Goal: Information Seeking & Learning: Understand process/instructions

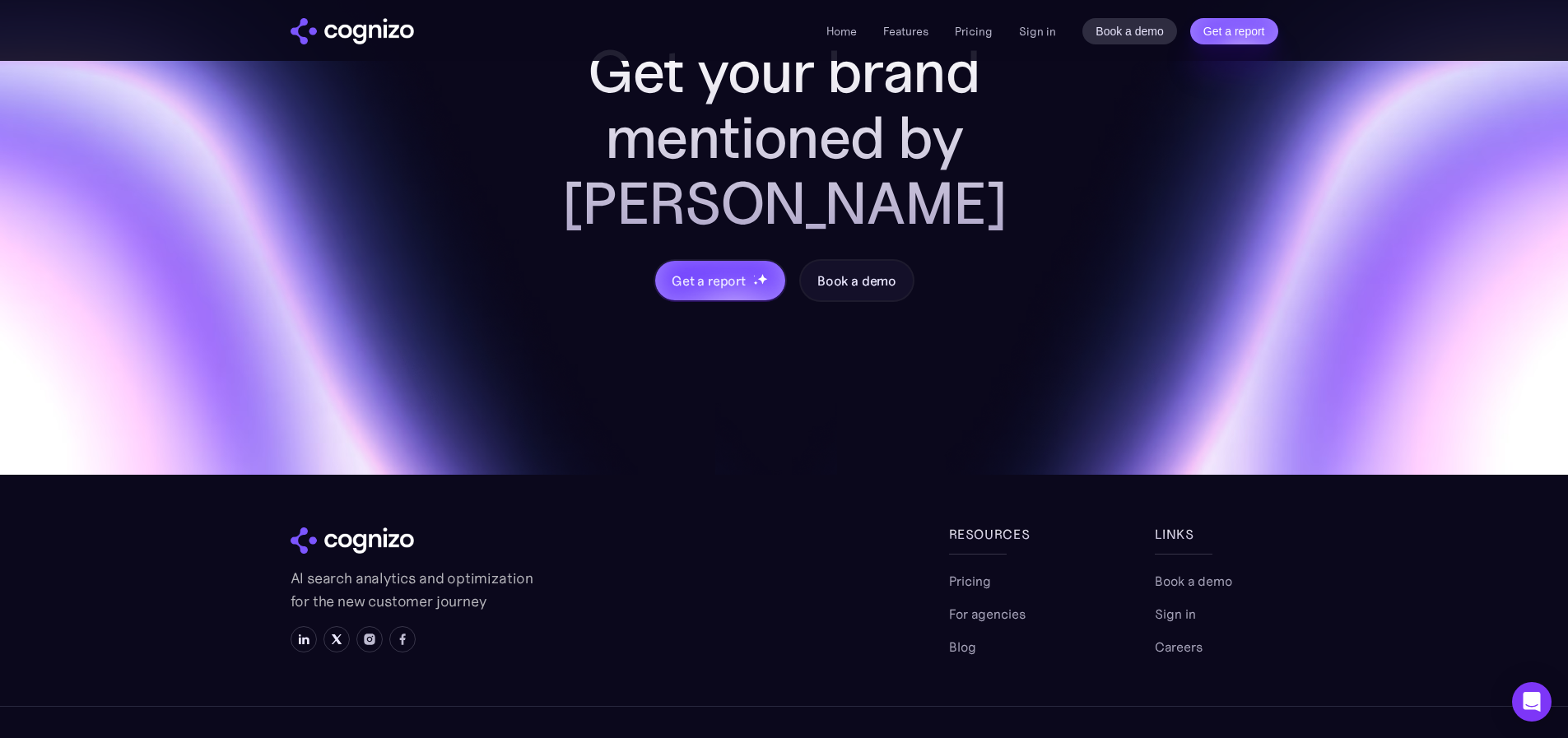
scroll to position [6522, 0]
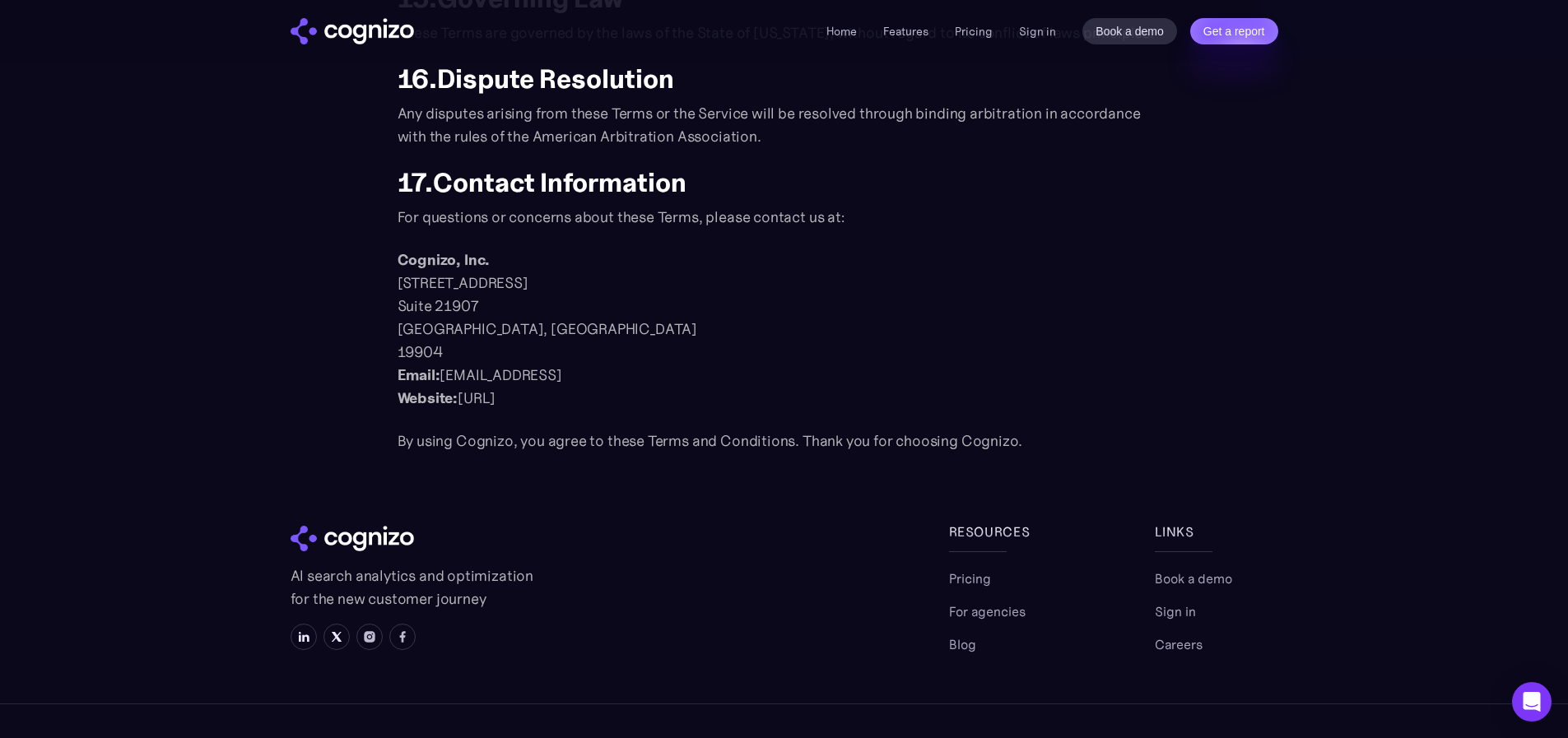
scroll to position [2037, 0]
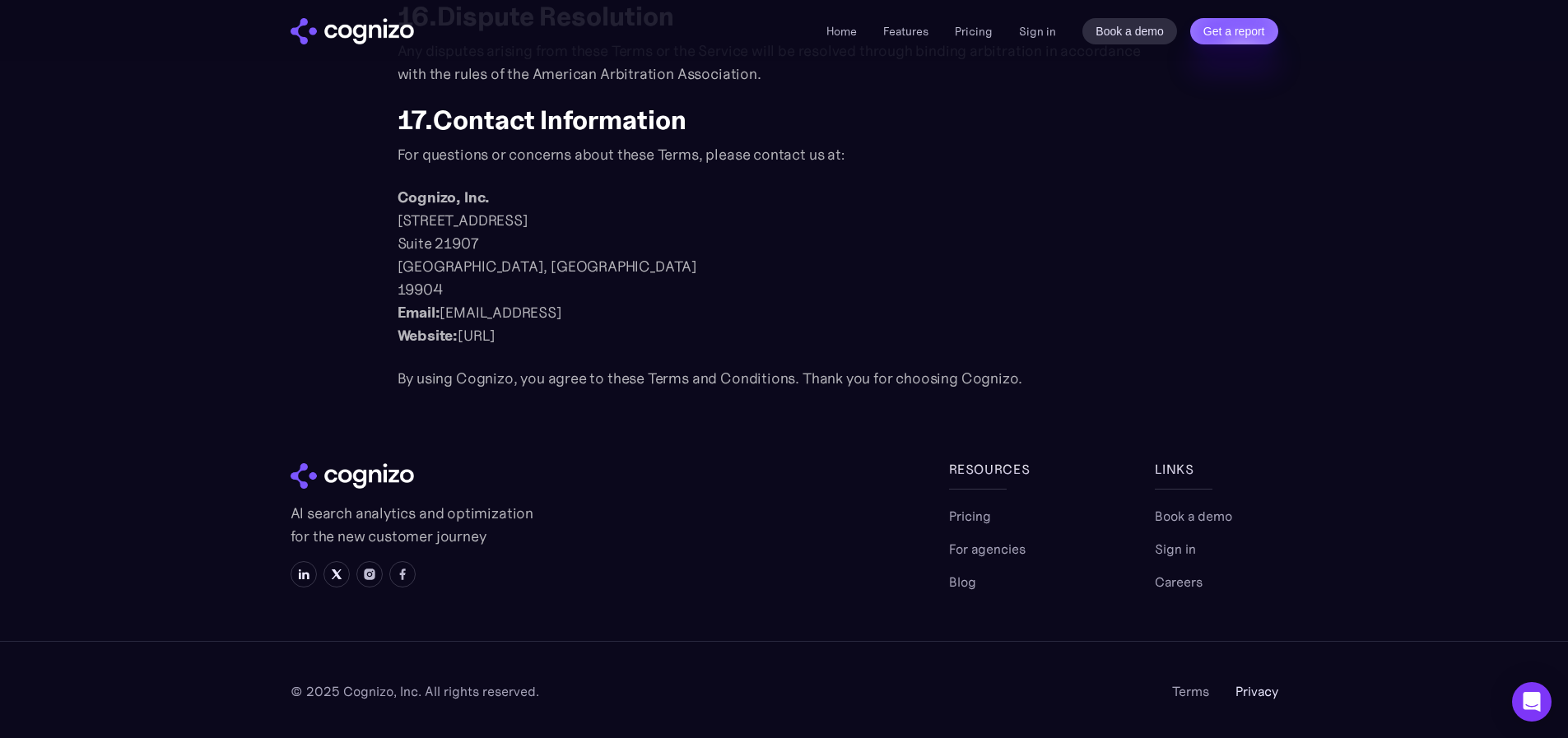
click at [1249, 690] on link "Privacy" at bounding box center [1257, 691] width 43 height 20
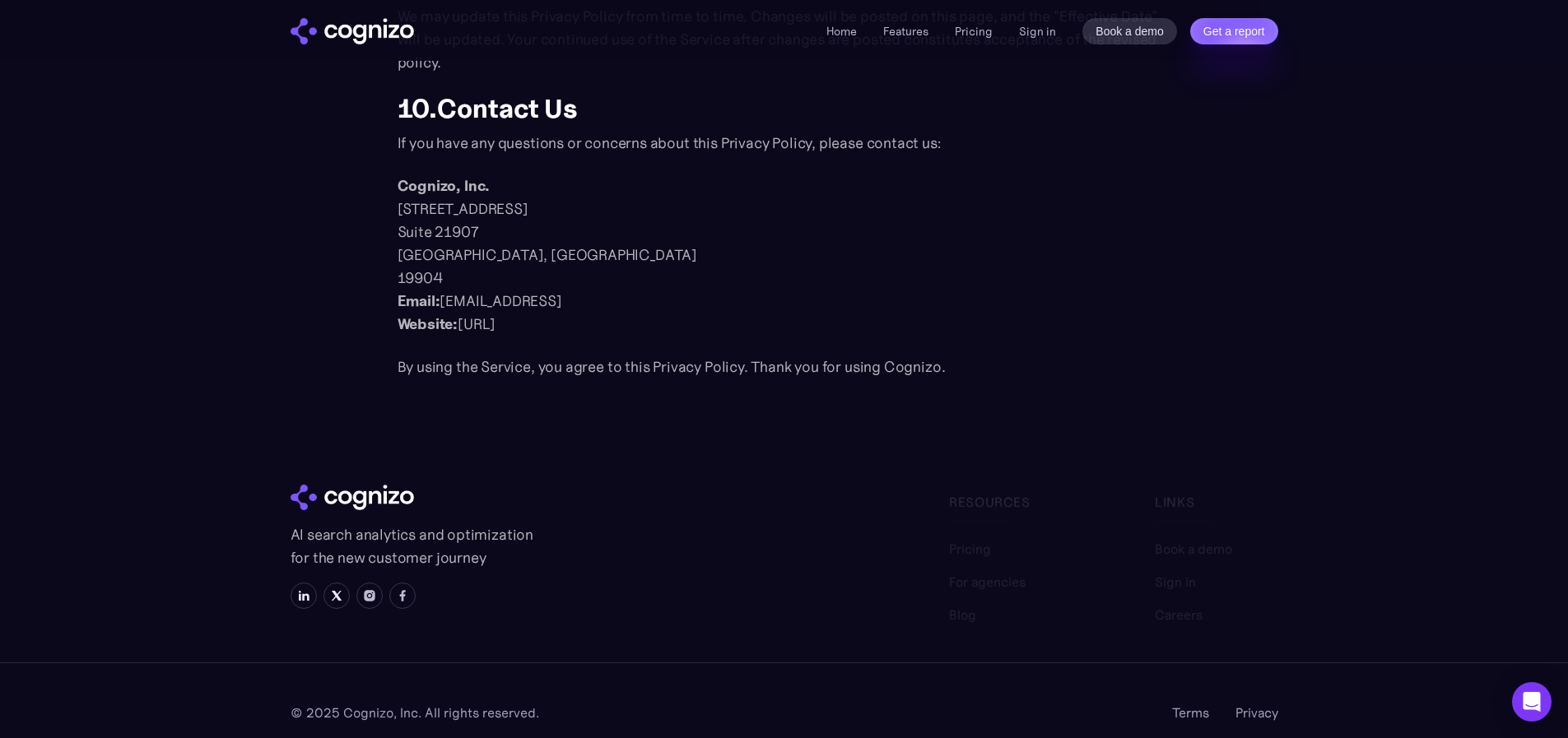
scroll to position [2135, 0]
